Goal: Check status

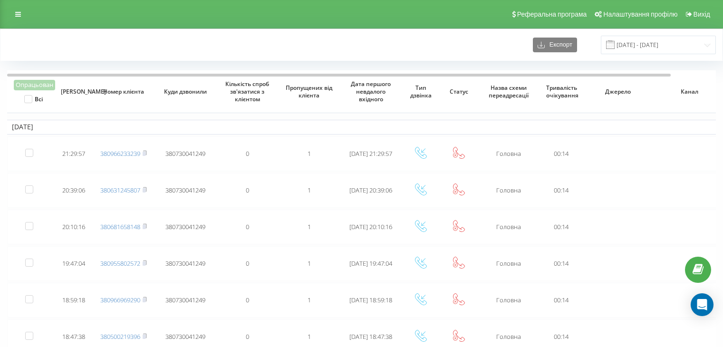
click at [20, 14] on icon at bounding box center [18, 14] width 6 height 7
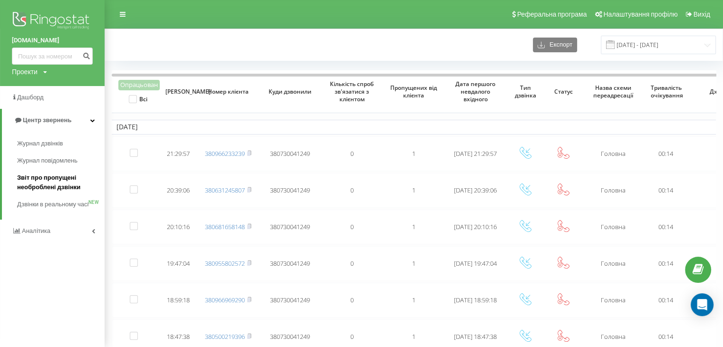
click at [32, 172] on link "Звіт про пропущені необроблені дзвінки" at bounding box center [60, 182] width 87 height 27
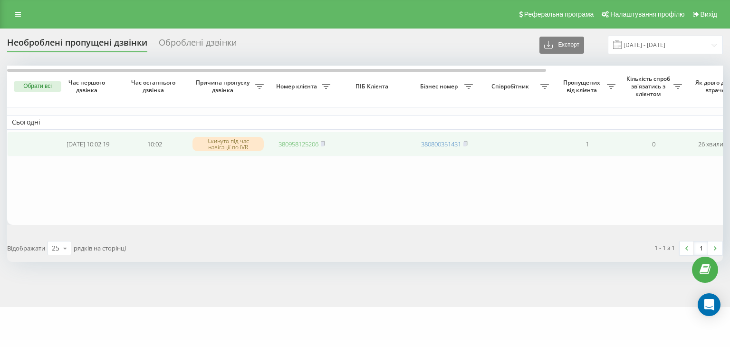
click at [299, 143] on link "380958125206" at bounding box center [299, 144] width 40 height 9
